Goal: Information Seeking & Learning: Learn about a topic

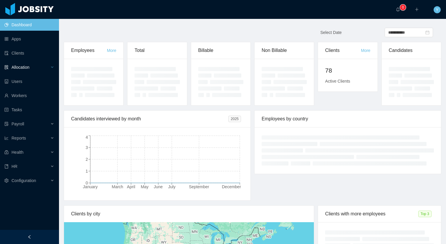
click at [29, 68] on span "Allocation" at bounding box center [20, 67] width 18 height 5
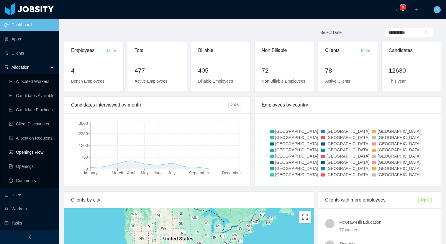
click at [25, 152] on link "Openings Flow" at bounding box center [31, 152] width 45 height 12
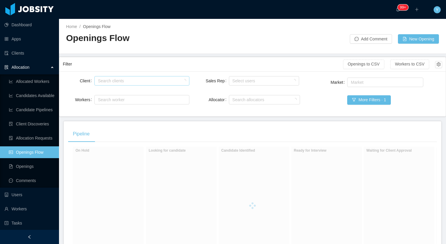
click at [121, 78] on div "Search clients" at bounding box center [140, 81] width 85 height 6
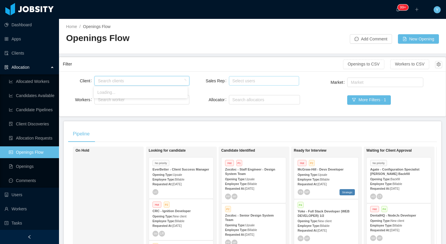
click at [266, 79] on div "Select users" at bounding box center [262, 81] width 61 height 6
type input "*****"
click at [244, 89] on li "[PERSON_NAME]" at bounding box center [262, 92] width 70 height 9
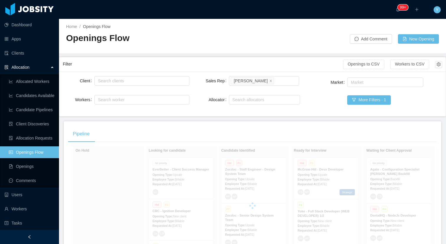
click at [213, 60] on div "Filter" at bounding box center [203, 64] width 280 height 11
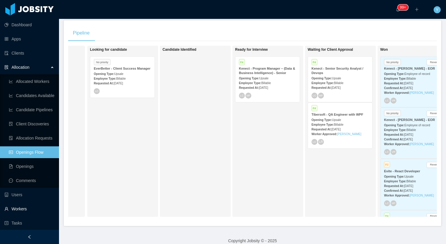
scroll to position [71, 0]
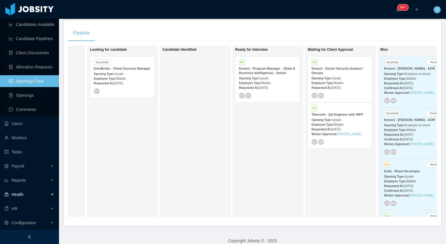
click at [19, 191] on div "Health" at bounding box center [29, 194] width 59 height 12
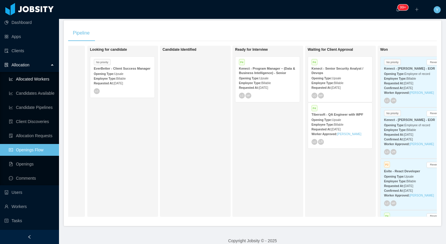
scroll to position [0, 0]
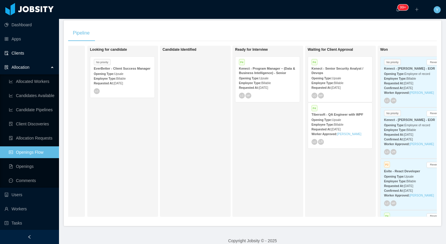
click at [42, 54] on link "Clients" at bounding box center [29, 53] width 50 height 12
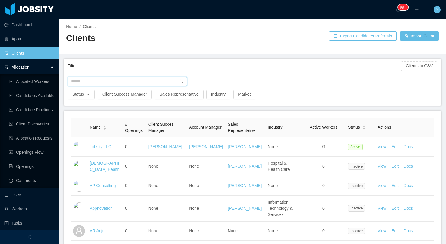
click at [150, 85] on input "text" at bounding box center [127, 81] width 119 height 9
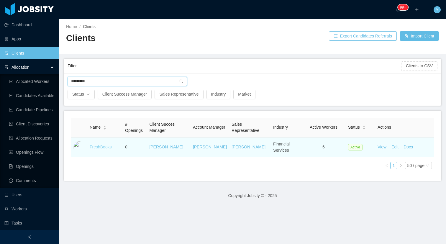
type input "*********"
click at [104, 148] on link "FreshBooks" at bounding box center [101, 146] width 22 height 5
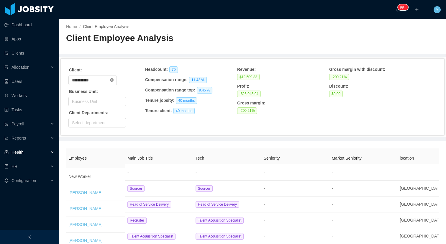
click at [114, 81] on icon "icon: close-circle" at bounding box center [112, 80] width 4 height 4
click at [110, 80] on input "text" at bounding box center [92, 79] width 48 height 9
click at [101, 100] on li "Elephant Ventures" at bounding box center [94, 100] width 53 height 9
type input "**********"
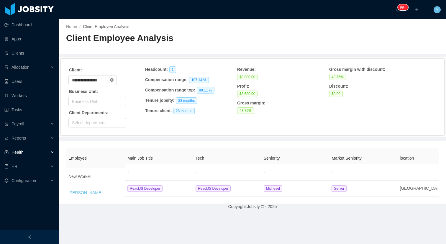
click at [114, 80] on icon "icon: close-circle" at bounding box center [112, 80] width 4 height 4
click at [107, 82] on input "text" at bounding box center [92, 79] width 48 height 9
click at [99, 99] on li "Veracross" at bounding box center [94, 100] width 53 height 9
type input "*********"
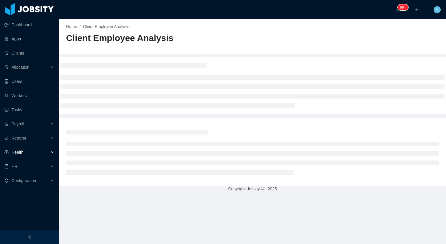
click at [117, 73] on div at bounding box center [252, 85] width 384 height 54
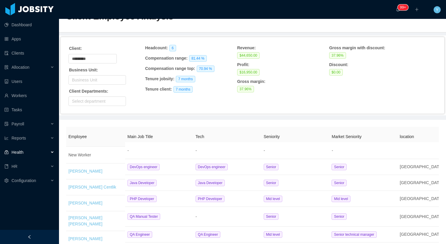
scroll to position [22, 0]
